Goal: Contribute content: Contribute content

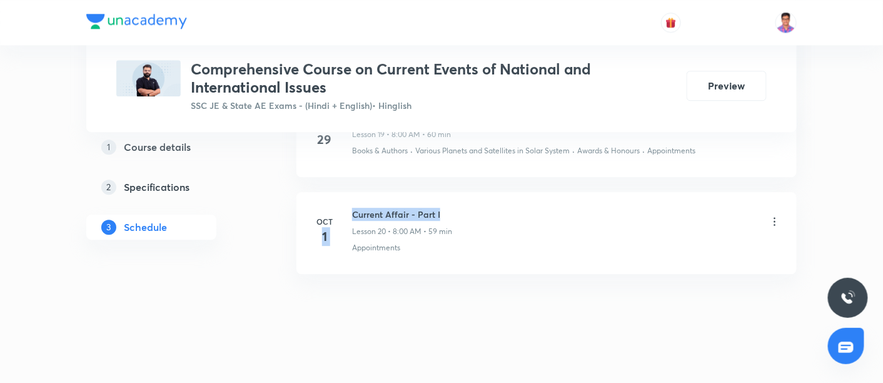
drag, startPoint x: 348, startPoint y: 204, endPoint x: 470, endPoint y: 203, distance: 121.3
click at [470, 208] on div "Oct 1 Current Affair - Part I Lesson 20 • 8:00 AM • 59 min Appointments" at bounding box center [546, 231] width 469 height 46
click at [470, 208] on div "Current Affair - Part I Lesson 20 • 8:00 AM • 59 min" at bounding box center [566, 222] width 429 height 29
drag, startPoint x: 352, startPoint y: 203, endPoint x: 458, endPoint y: 203, distance: 106.3
click at [458, 208] on div "Current Affair - Part I Lesson 20 • 8:00 AM • 59 min" at bounding box center [566, 222] width 429 height 29
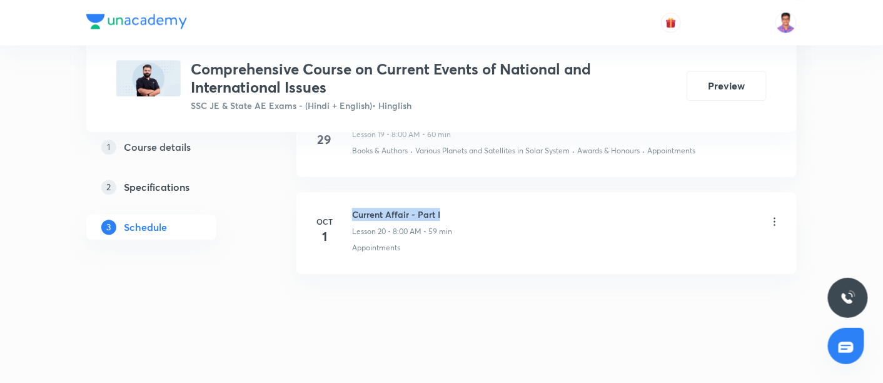
copy h6 "Current Affair - Part I"
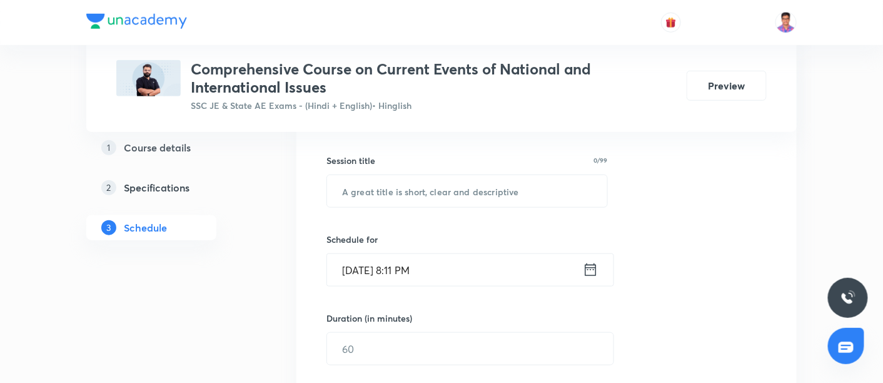
scroll to position [316, 0]
click at [428, 191] on input "text" at bounding box center [467, 192] width 280 height 32
paste input "Current Affair - Part I"
type input "Current Affair - Part II"
click at [345, 271] on input "Oct 1, 2025, 8:11 PM" at bounding box center [455, 270] width 256 height 32
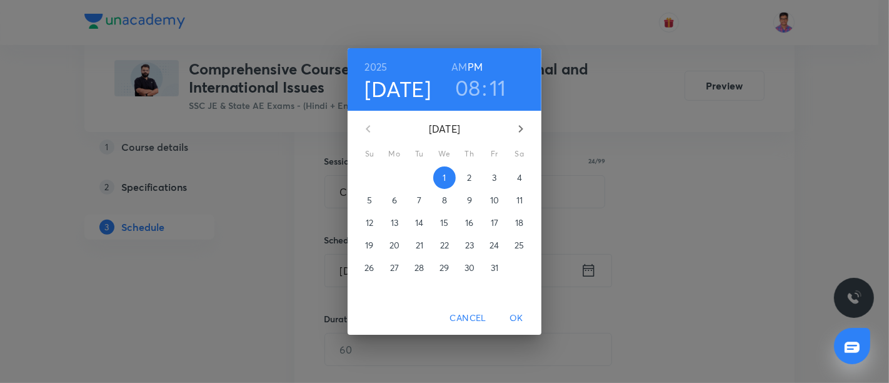
click at [471, 174] on p "2" at bounding box center [469, 177] width 4 height 13
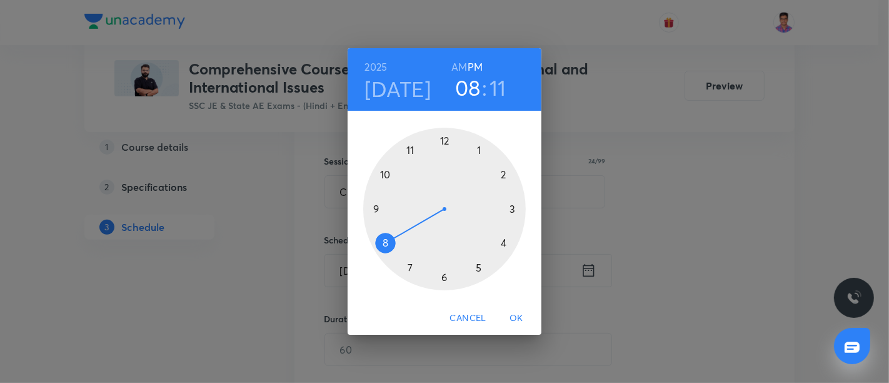
click at [457, 66] on h6 "AM" at bounding box center [459, 67] width 16 height 18
click at [385, 244] on div at bounding box center [444, 209] width 163 height 163
click at [445, 145] on div at bounding box center [444, 209] width 163 height 163
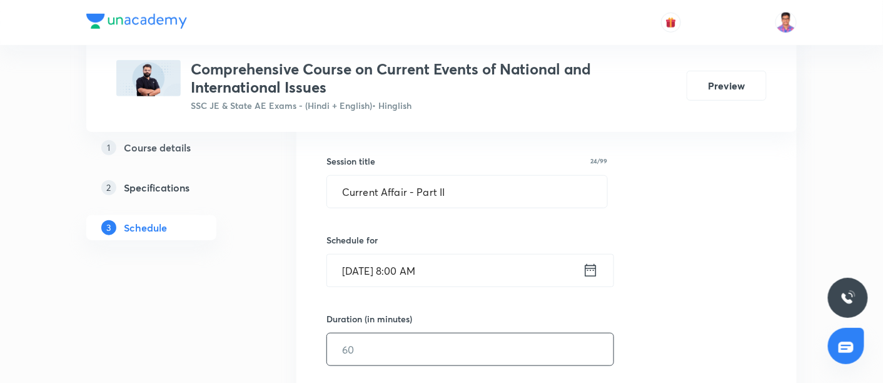
click at [372, 342] on input "text" at bounding box center [470, 349] width 286 height 32
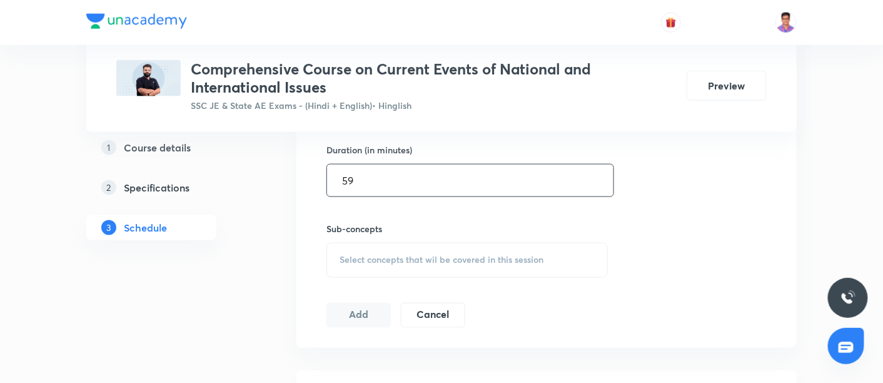
scroll to position [508, 0]
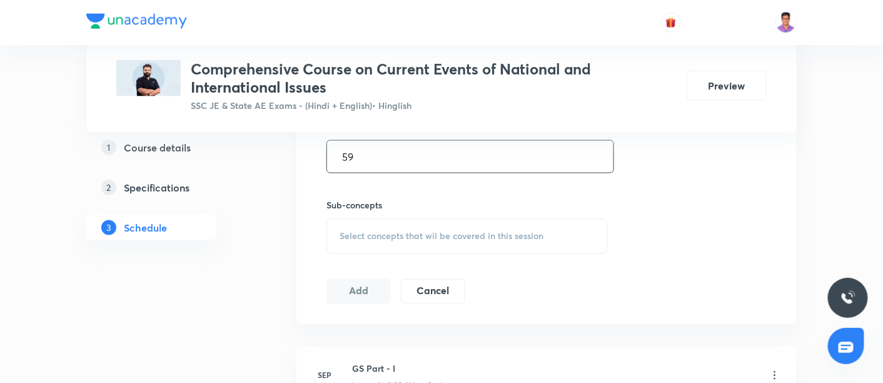
type input "59"
click at [380, 231] on span "Select concepts that wil be covered in this session" at bounding box center [442, 236] width 204 height 10
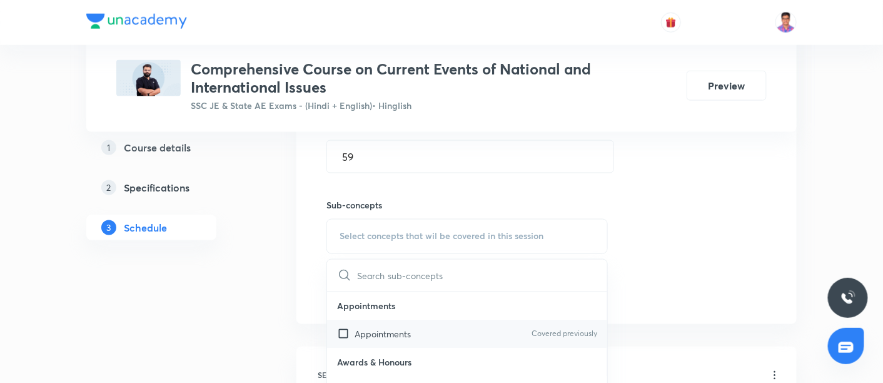
click at [441, 340] on div "Appointments Covered previously" at bounding box center [467, 334] width 280 height 28
checkbox input "true"
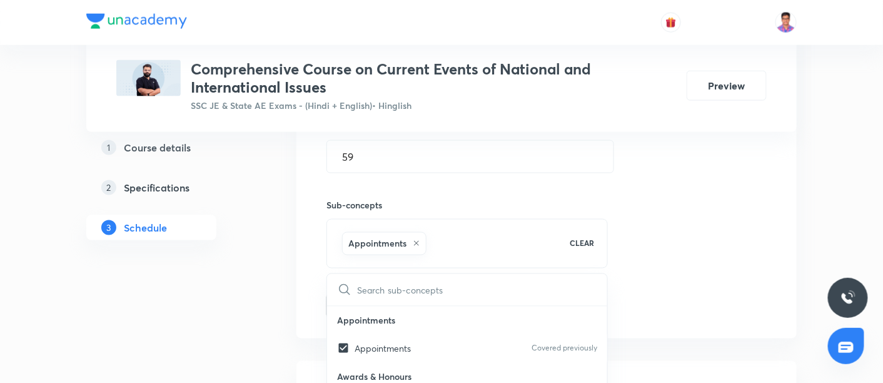
click at [628, 244] on div "Session 21 Live class Quiz Recorded classes Session title 24/99 Current Affair …" at bounding box center [546, 97] width 440 height 441
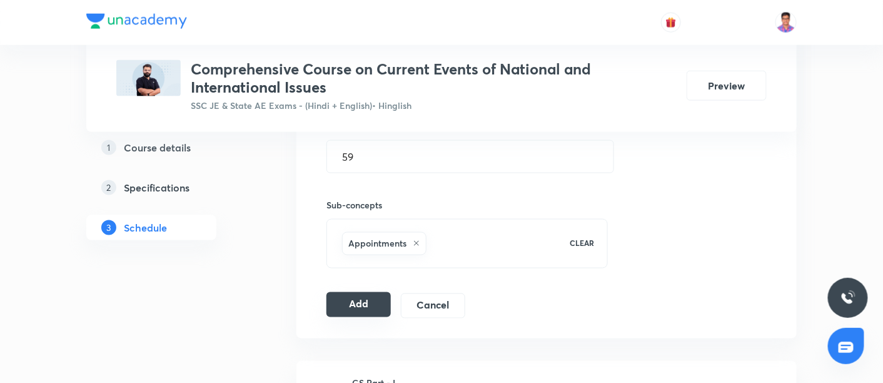
click at [346, 295] on button "Add" at bounding box center [358, 304] width 64 height 25
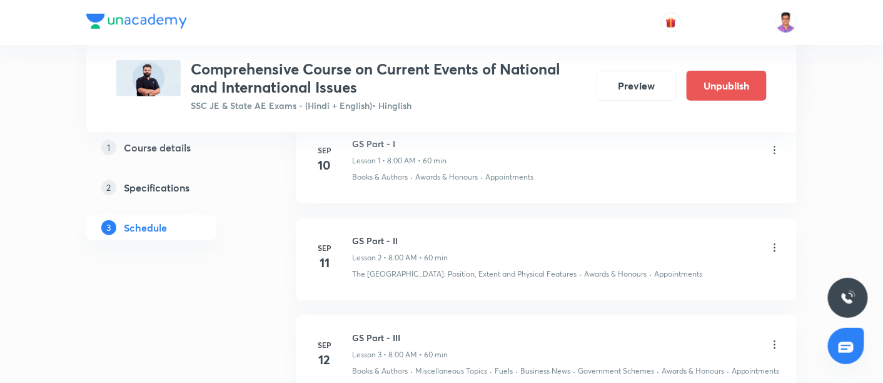
scroll to position [0, 0]
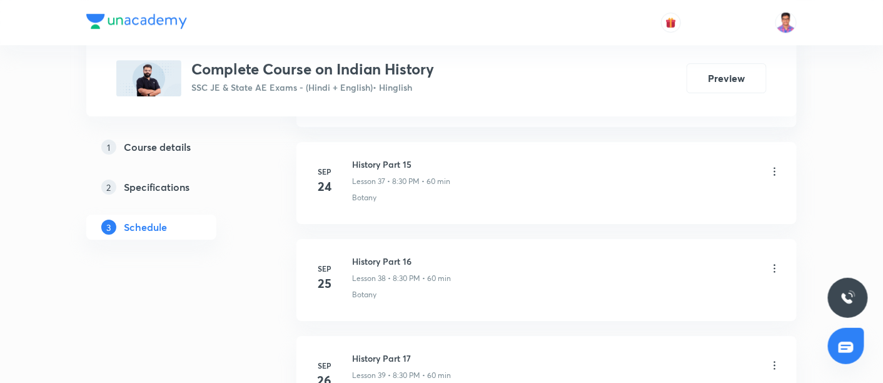
scroll to position [4423, 0]
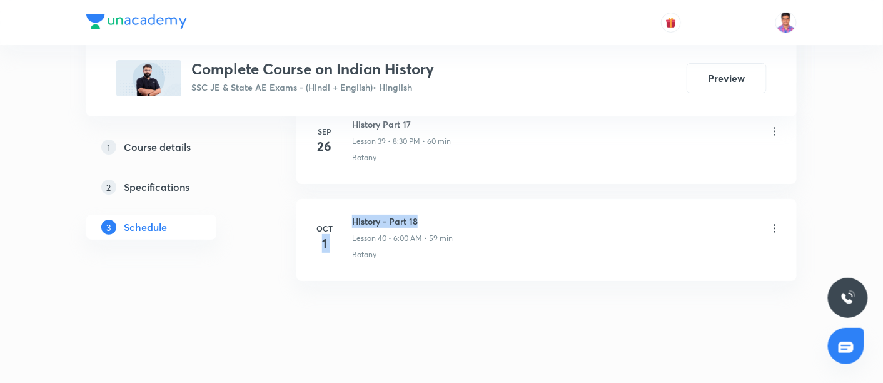
drag, startPoint x: 346, startPoint y: 206, endPoint x: 453, endPoint y: 206, distance: 107.5
click at [453, 214] on div "Oct 1 History - Part 18 Lesson 40 • 6:00 AM • 59 min Botany" at bounding box center [546, 237] width 469 height 46
click at [453, 214] on div "History - Part 18 Lesson 40 • 6:00 AM • 59 min" at bounding box center [566, 228] width 429 height 29
drag, startPoint x: 347, startPoint y: 203, endPoint x: 451, endPoint y: 204, distance: 104.4
click at [451, 214] on div "Oct 1 History - Part 18 Lesson 40 • 6:00 AM • 59 min Botany" at bounding box center [546, 237] width 469 height 46
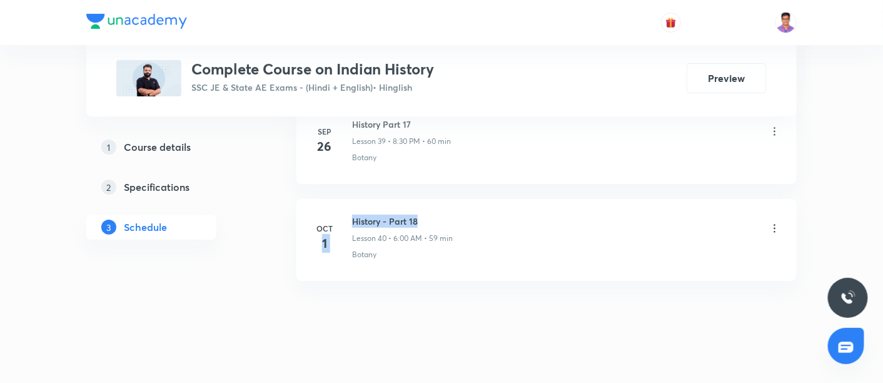
click at [451, 214] on h6 "History - Part 18" at bounding box center [402, 220] width 101 height 13
drag, startPoint x: 420, startPoint y: 204, endPoint x: 353, endPoint y: 201, distance: 66.3
click at [353, 214] on h6 "History - Part 18" at bounding box center [402, 220] width 101 height 13
copy h6 "History - Part 18"
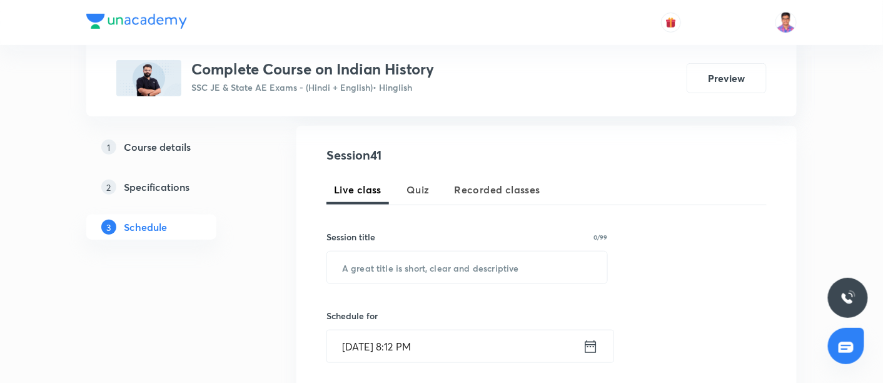
scroll to position [234, 0]
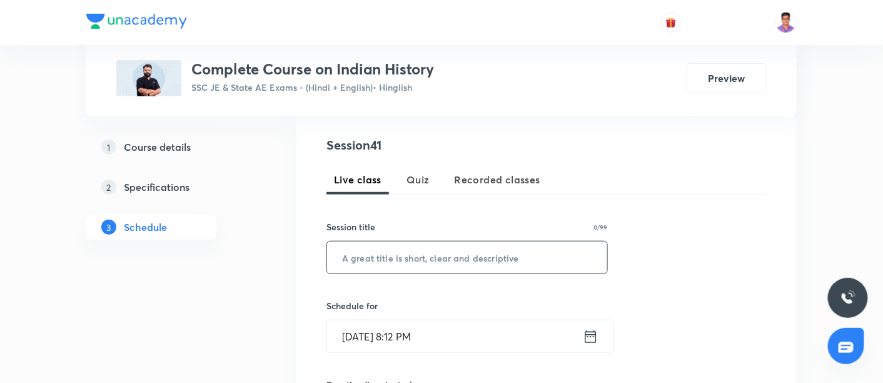
click at [403, 247] on input "text" at bounding box center [467, 257] width 280 height 32
paste input "History - Part 18"
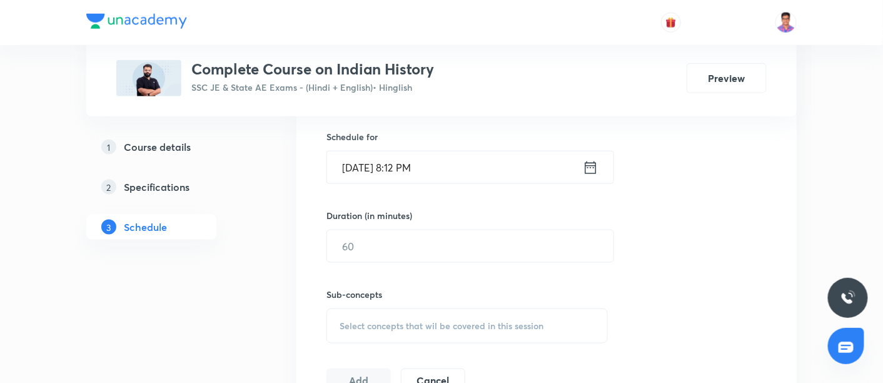
scroll to position [422, 0]
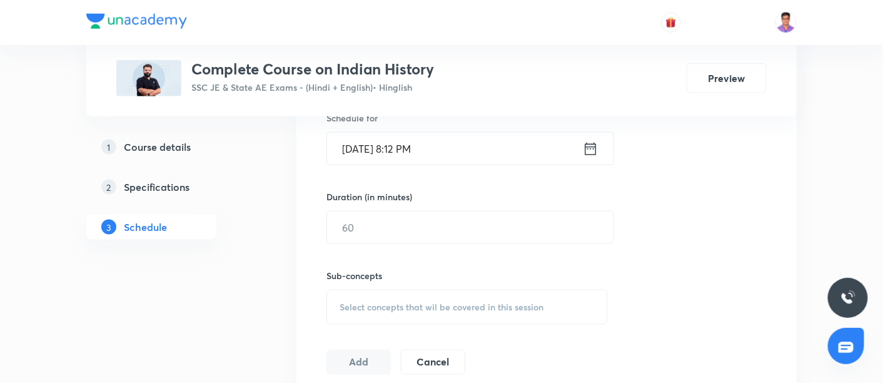
type input "History - Part 19"
click at [346, 136] on input "Oct 1, 2025, 8:12 PM" at bounding box center [455, 149] width 256 height 32
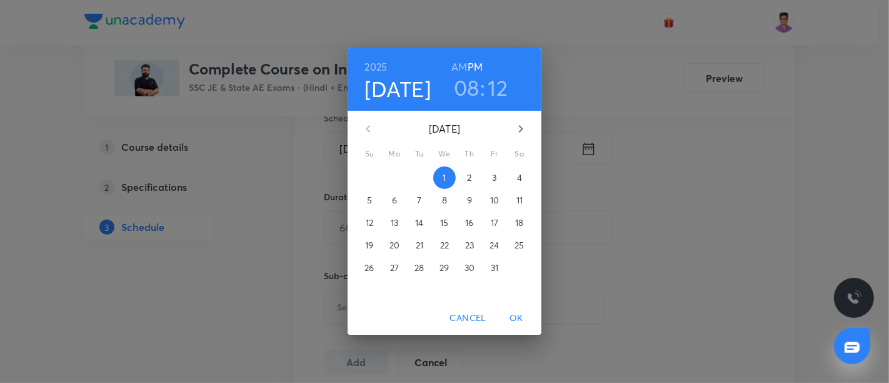
click at [465, 179] on span "2" at bounding box center [469, 177] width 23 height 13
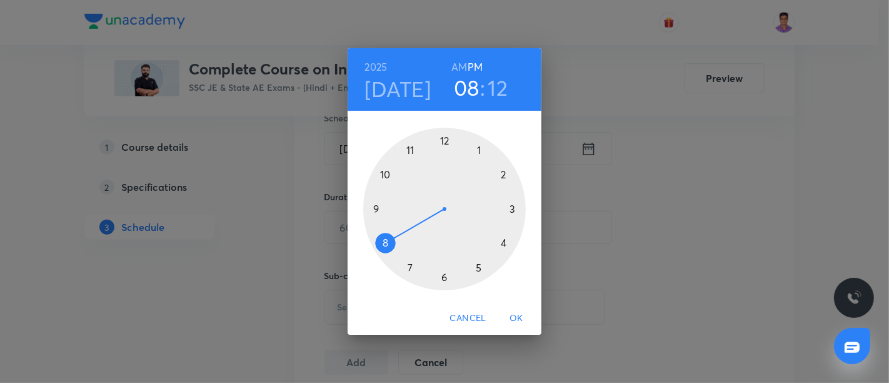
click at [455, 66] on h6 "AM" at bounding box center [459, 67] width 16 height 18
click at [444, 275] on div at bounding box center [444, 209] width 163 height 163
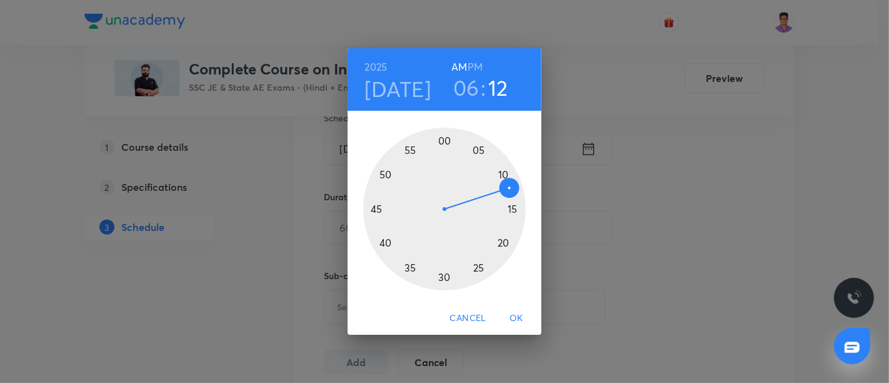
click at [445, 146] on div at bounding box center [444, 209] width 163 height 163
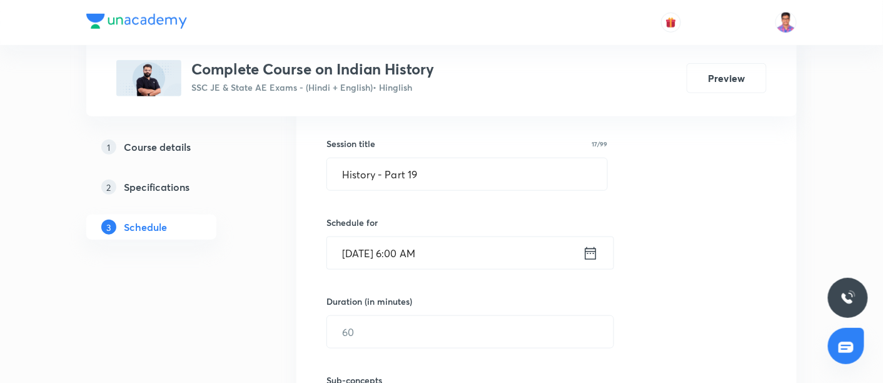
scroll to position [348, 0]
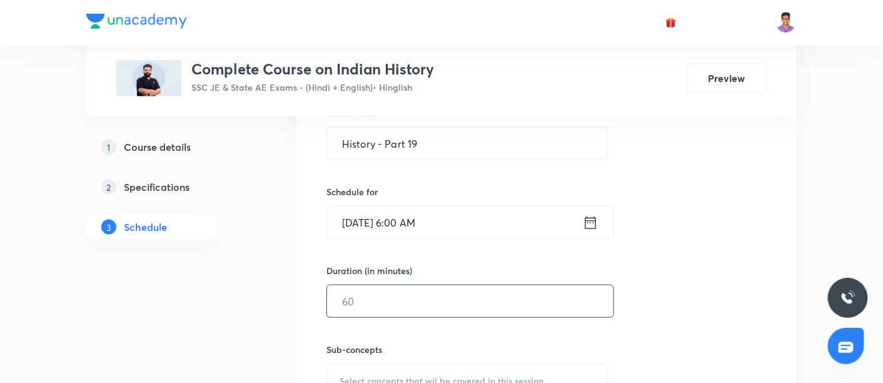
click at [428, 298] on input "text" at bounding box center [470, 301] width 286 height 32
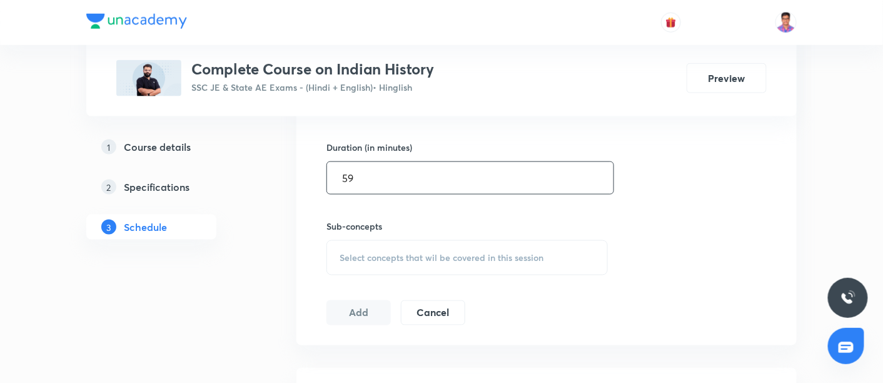
scroll to position [473, 0]
type input "59"
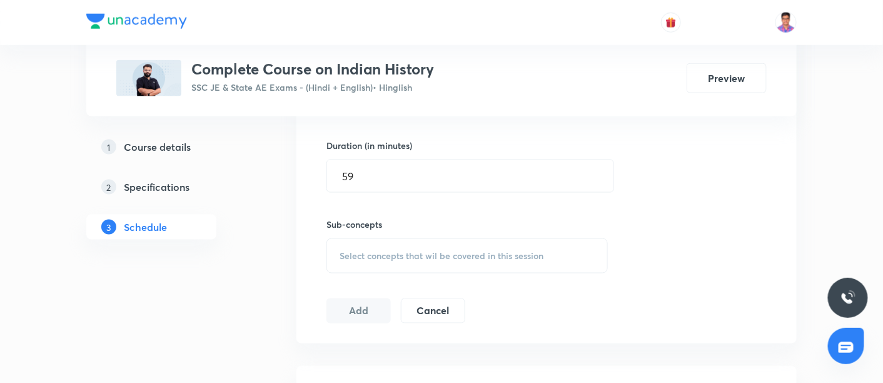
click at [403, 244] on div "Select concepts that wil be covered in this session" at bounding box center [466, 255] width 281 height 35
click at [448, 333] on p "Biology" at bounding box center [467, 325] width 280 height 28
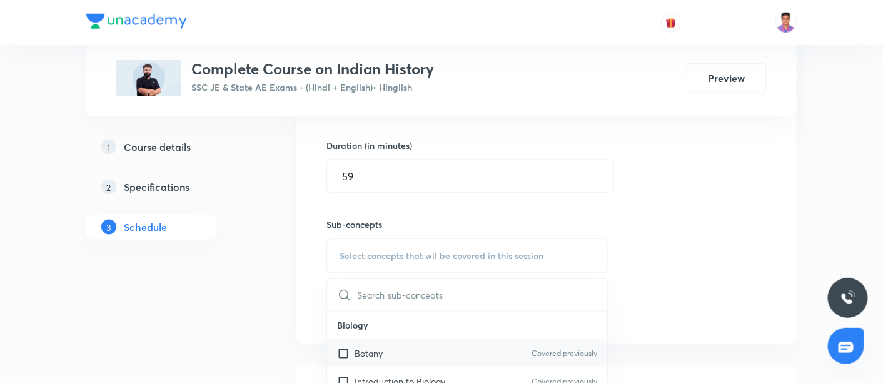
click at [454, 342] on div "Botany Covered previously" at bounding box center [467, 354] width 280 height 28
checkbox input "true"
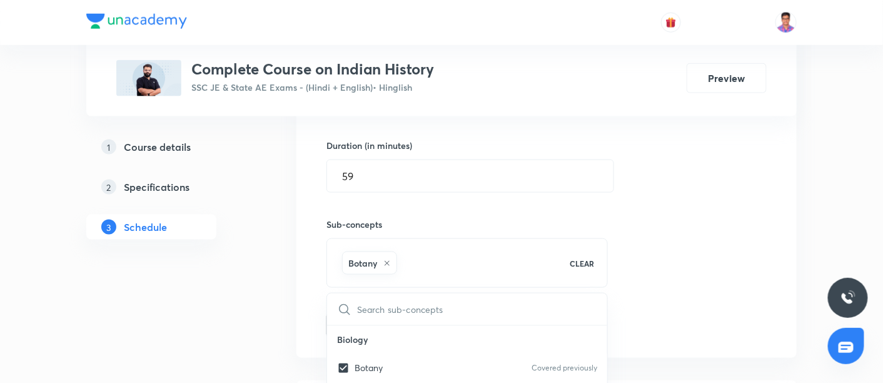
click at [673, 181] on div "Session 41 Live class Quiz Recorded classes Session title 17/99 History - Part …" at bounding box center [546, 117] width 440 height 441
click at [345, 329] on button "Add" at bounding box center [358, 323] width 64 height 25
click at [354, 314] on button "Add" at bounding box center [358, 323] width 64 height 25
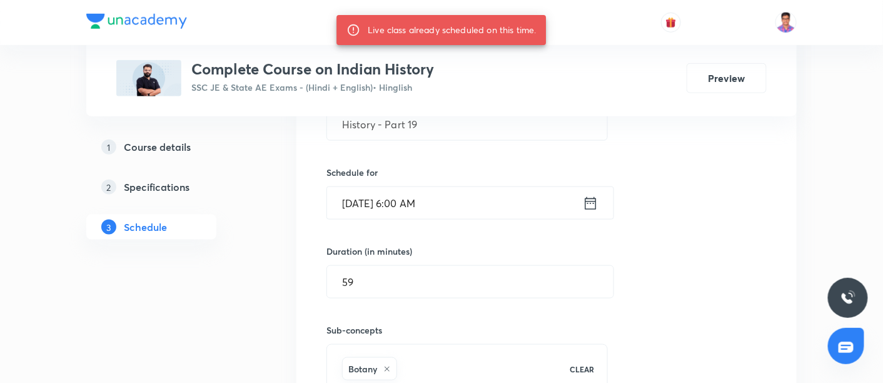
scroll to position [369, 0]
